Goal: Transaction & Acquisition: Book appointment/travel/reservation

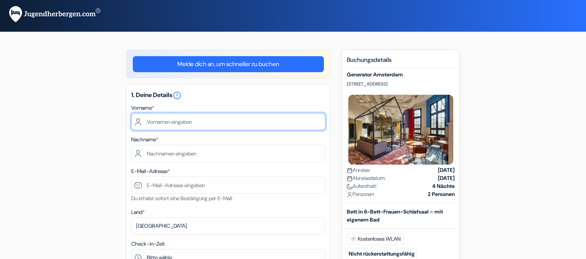
click at [217, 121] on input "text" at bounding box center [228, 121] width 194 height 17
type input "Flora"
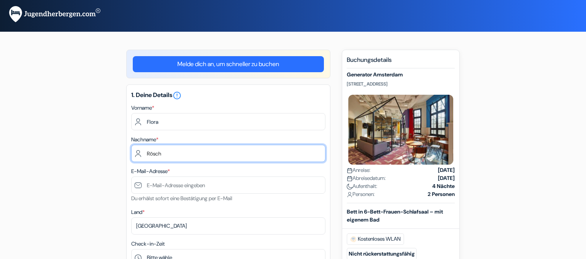
type input "Rösch"
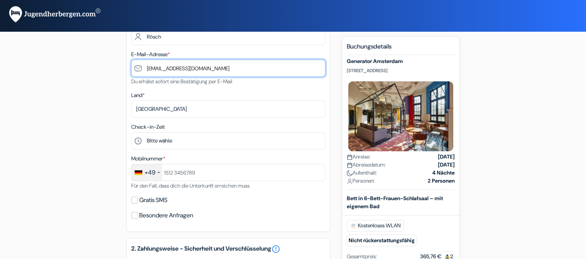
scroll to position [120, 0]
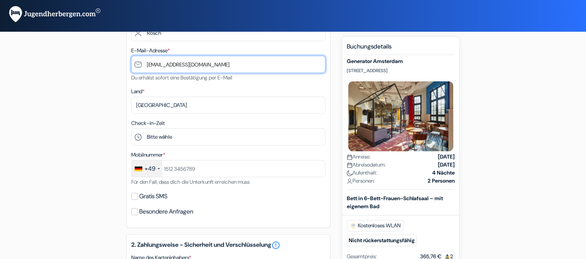
type input "[EMAIL_ADDRESS][DOMAIN_NAME]"
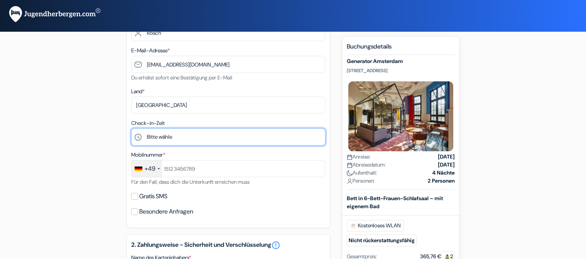
click at [131, 128] on select "Bitte wähle 1:00 2:00 3:00 4:00 5:00 6:00 7:00 8:00 9:00 10:00 11:00 12:00 13:0…" at bounding box center [228, 136] width 194 height 17
select select "14"
click option "14:00" at bounding box center [0, 0] width 0 height 0
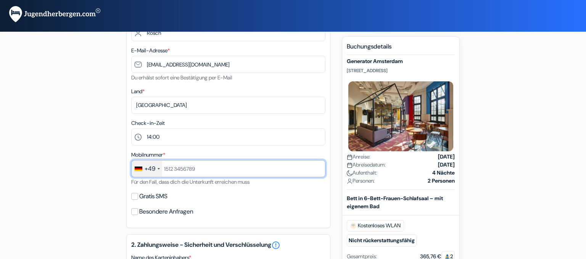
click at [192, 166] on input "text" at bounding box center [228, 168] width 194 height 17
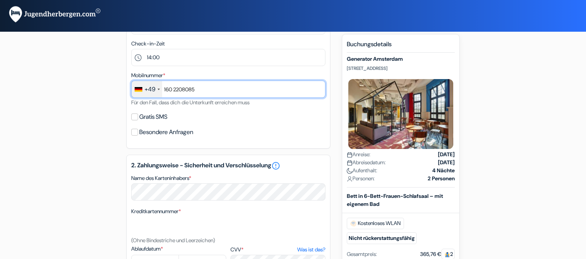
scroll to position [241, 0]
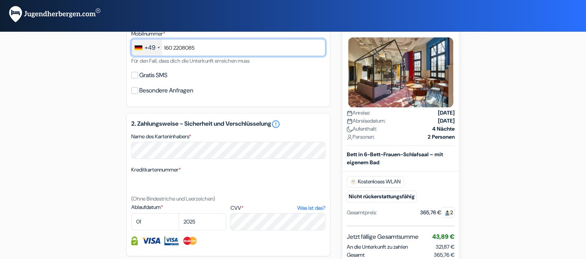
type input "160 2208085"
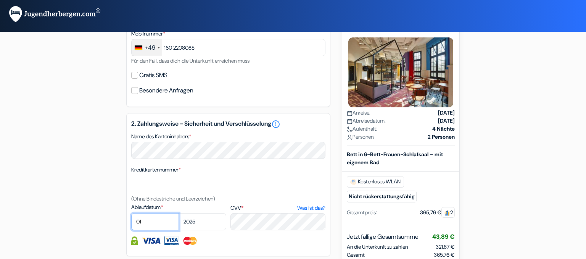
click at [131, 213] on select "01 02 03 04 05 06 07 08 09 10 11 12" at bounding box center [155, 221] width 48 height 17
select select "02"
click option "02" at bounding box center [0, 0] width 0 height 0
click at [178, 213] on select "2025 2026 2027 2028 2029 2030 2031 2032 2033 2034 2035 2036 2037 2038 2039 2040…" at bounding box center [202, 221] width 48 height 17
select select "2029"
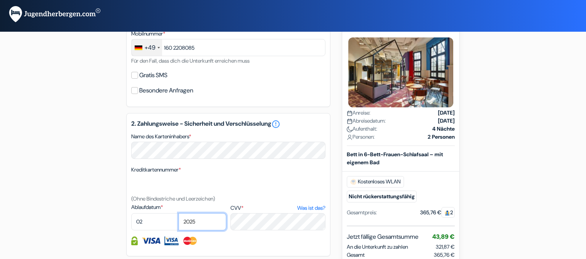
click option "2029" at bounding box center [0, 0] width 0 height 0
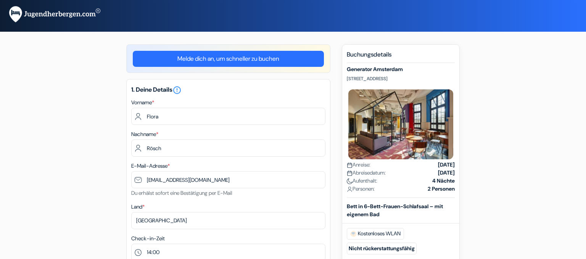
scroll to position [0, 0]
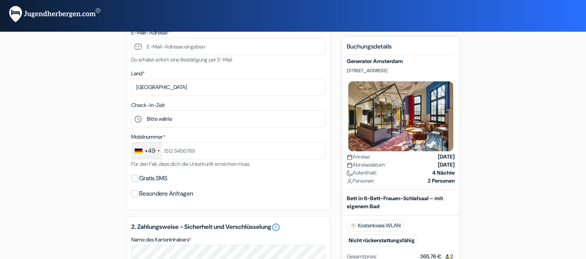
scroll to position [201, 0]
